Goal: Information Seeking & Learning: Learn about a topic

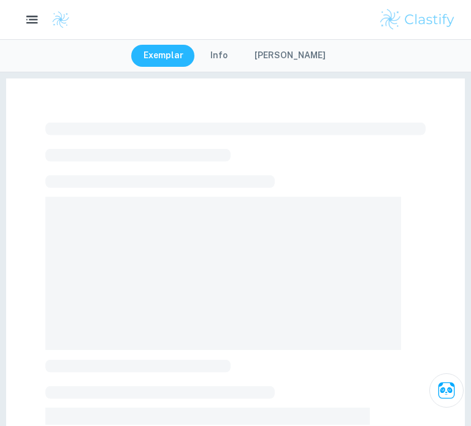
click at [26, 13] on icon "button" at bounding box center [32, 19] width 15 height 15
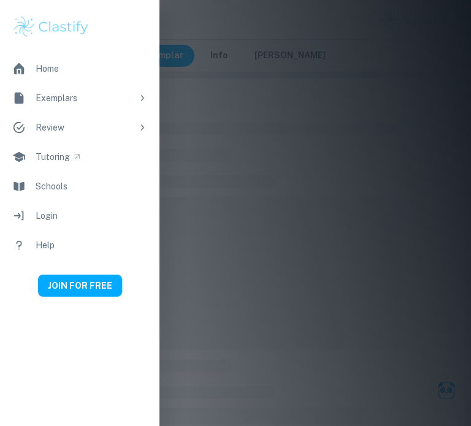
click at [100, 104] on div "Exemplars" at bounding box center [84, 97] width 97 height 13
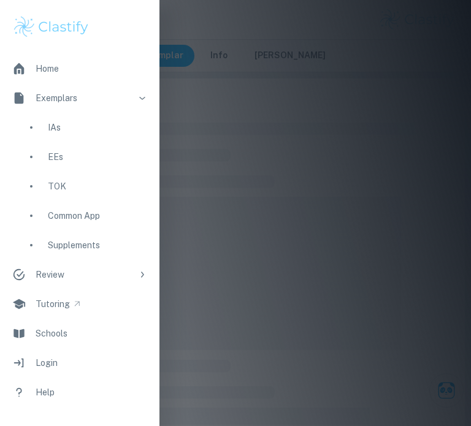
click at [84, 155] on div "EEs" at bounding box center [97, 156] width 99 height 13
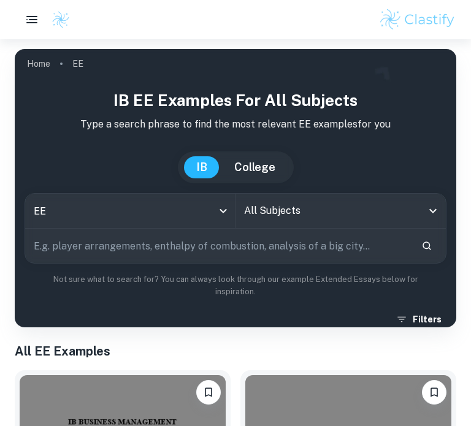
click at [282, 203] on input "All Subjects" at bounding box center [331, 210] width 181 height 23
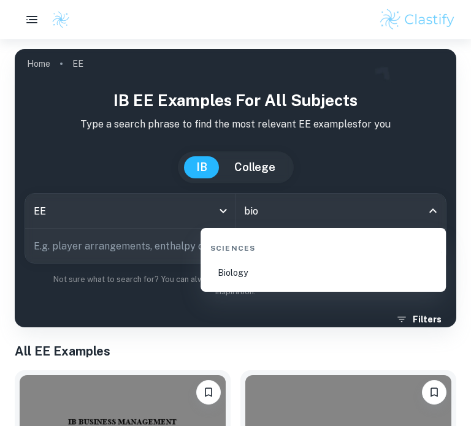
click at [236, 273] on li "Biology" at bounding box center [322, 273] width 235 height 28
type input "Biology"
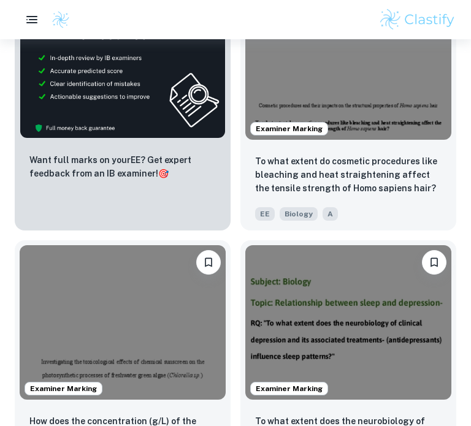
scroll to position [774, 0]
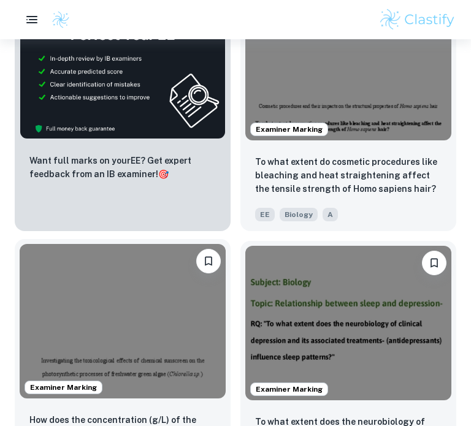
click at [149, 335] on img at bounding box center [123, 321] width 206 height 154
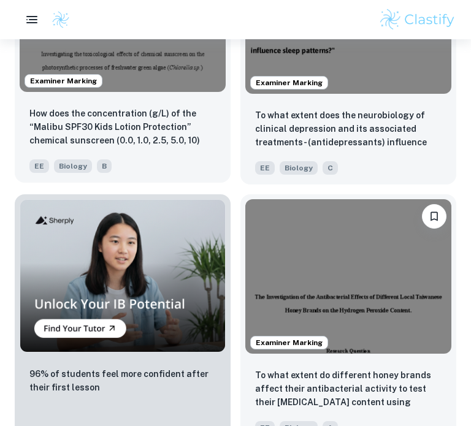
scroll to position [1176, 0]
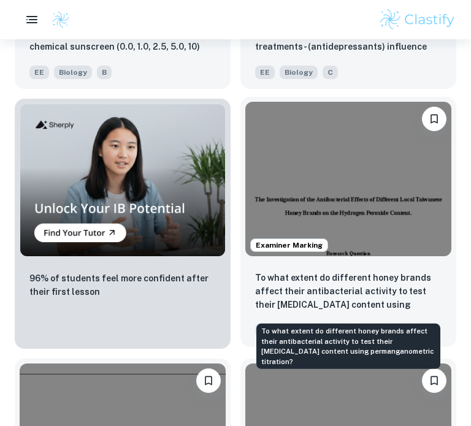
click at [331, 308] on p "To what extent do different honey brands affect their antibacterial activity to…" at bounding box center [348, 292] width 186 height 42
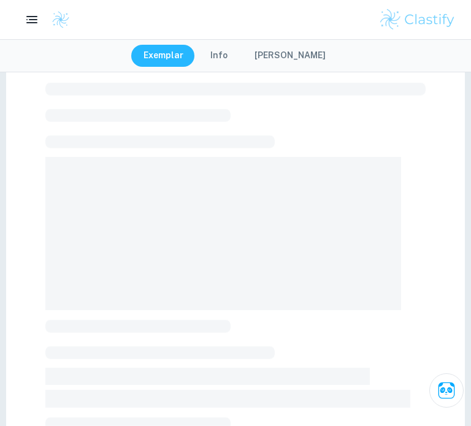
scroll to position [42, 0]
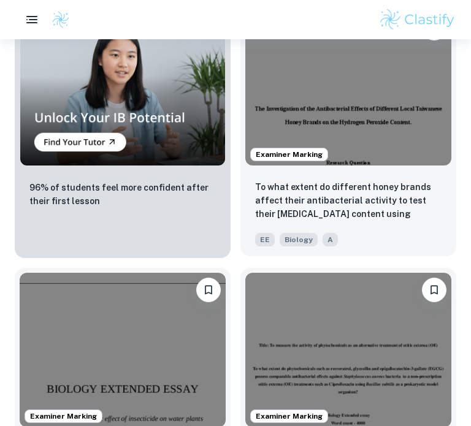
scroll to position [1269, 0]
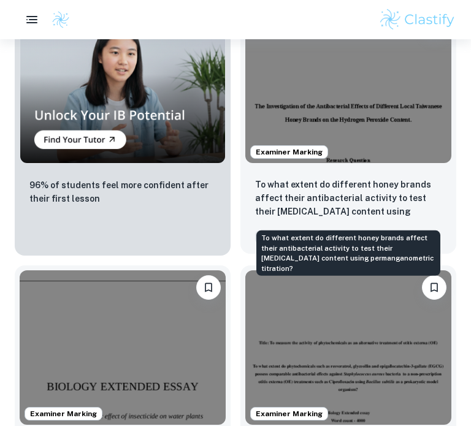
click at [344, 195] on p "To what extent do different honey brands affect their antibacterial activity to…" at bounding box center [348, 199] width 186 height 42
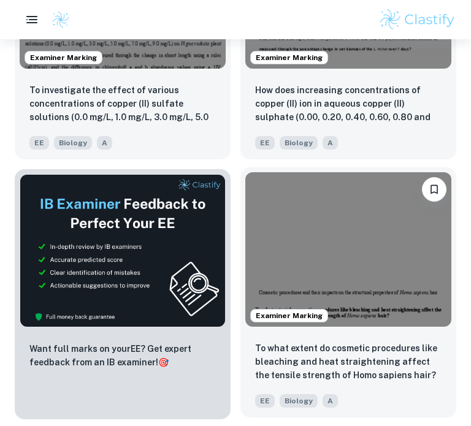
scroll to position [591, 0]
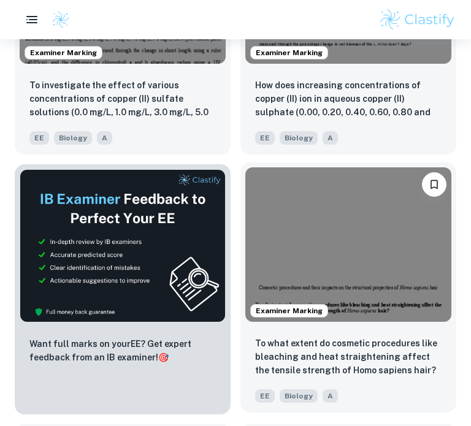
click at [364, 347] on p "To what extent do cosmetic procedures like bleaching and heat straightening aff…" at bounding box center [348, 356] width 186 height 40
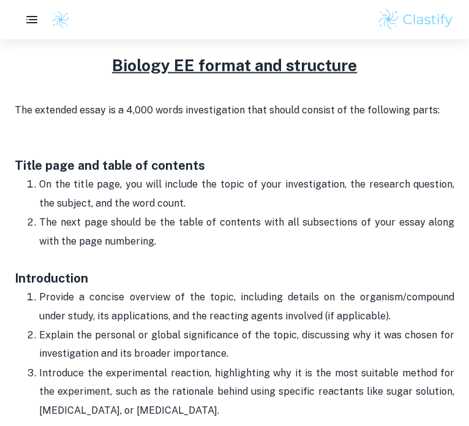
scroll to position [549, 0]
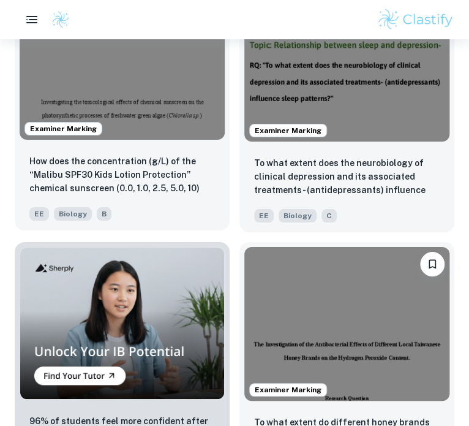
scroll to position [1039, 0]
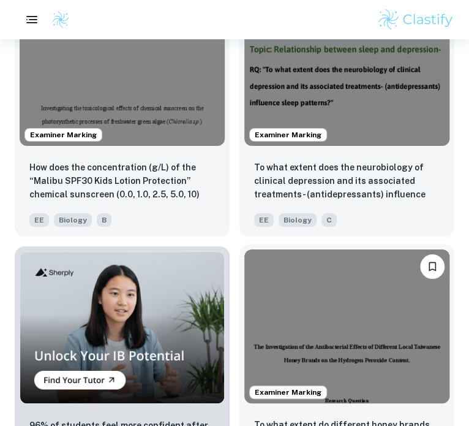
click at [354, 330] on img at bounding box center [346, 326] width 205 height 154
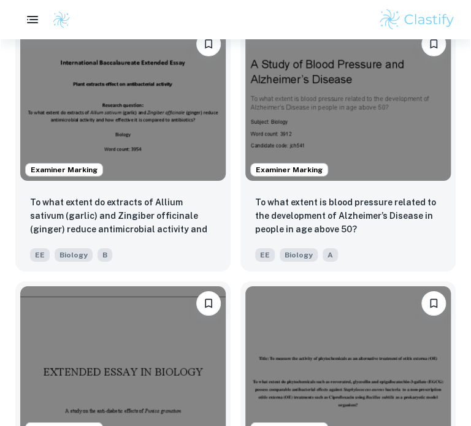
scroll to position [2029, 0]
